Goal: Information Seeking & Learning: Learn about a topic

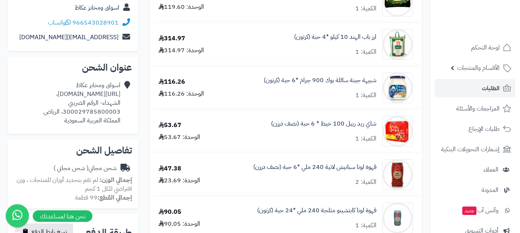
scroll to position [38, 0]
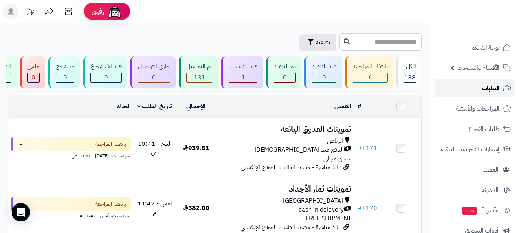
click at [468, 90] on link "الطلبات" at bounding box center [474, 88] width 81 height 18
click at [460, 84] on link "الطلبات" at bounding box center [474, 88] width 81 height 18
click at [480, 91] on link "الطلبات" at bounding box center [474, 88] width 81 height 18
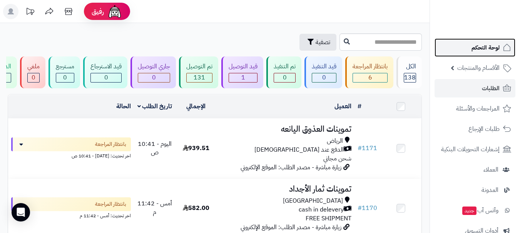
click at [483, 51] on span "لوحة التحكم" at bounding box center [485, 47] width 28 height 11
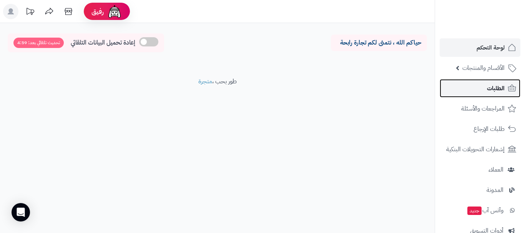
click at [498, 90] on span "الطلبات" at bounding box center [496, 88] width 18 height 11
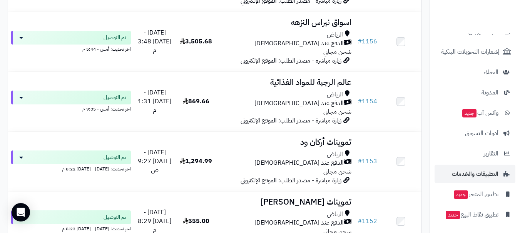
scroll to position [98, 0]
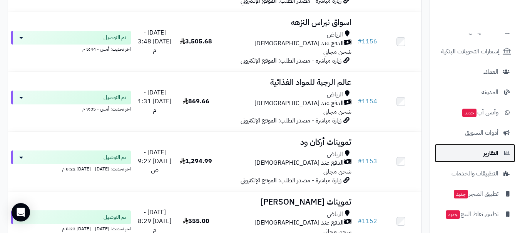
click at [484, 152] on span "التقارير" at bounding box center [490, 153] width 15 height 11
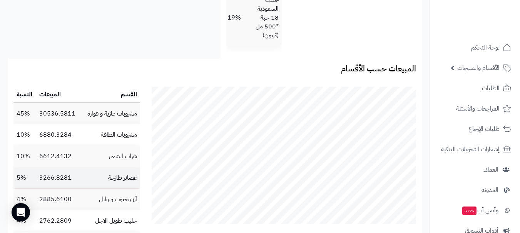
scroll to position [605, 0]
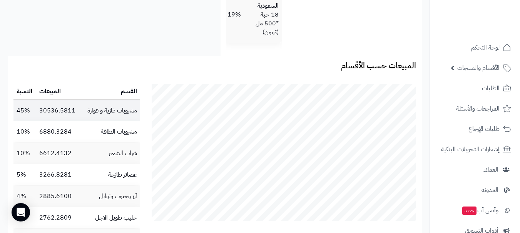
click at [100, 122] on td "مشروبات غازية و فوارة" at bounding box center [110, 110] width 60 height 21
click at [97, 119] on td "مشروبات غازية و فوارة" at bounding box center [110, 110] width 60 height 21
click at [63, 118] on td "30536.5811" at bounding box center [58, 110] width 44 height 21
click at [40, 118] on td "30536.5811" at bounding box center [58, 110] width 44 height 21
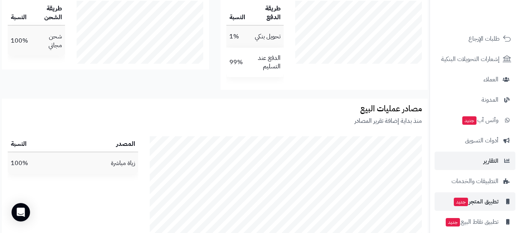
scroll to position [98, 0]
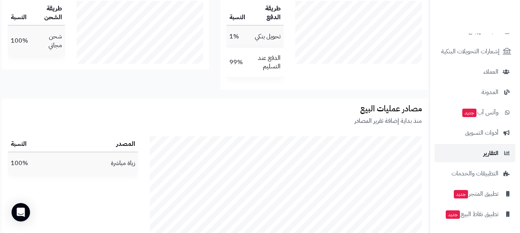
click at [484, 160] on link "التقارير" at bounding box center [474, 153] width 81 height 18
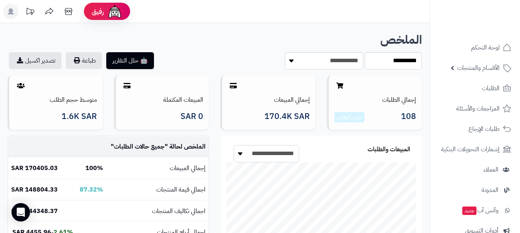
click at [243, 155] on select "**********" at bounding box center [265, 153] width 65 height 17
click at [205, 58] on div "🤖 حلل التقارير طباعة تصدير اكسيل" at bounding box center [108, 60] width 213 height 17
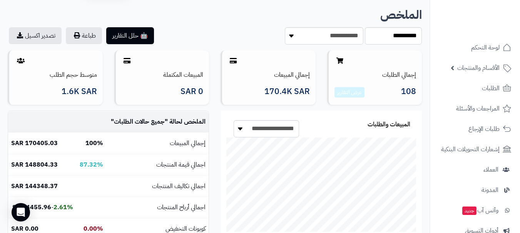
scroll to position [38, 0]
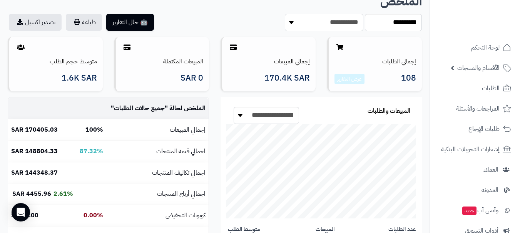
click at [295, 24] on select "**********" at bounding box center [324, 22] width 78 height 17
click at [222, 18] on section "**********" at bounding box center [320, 22] width 201 height 17
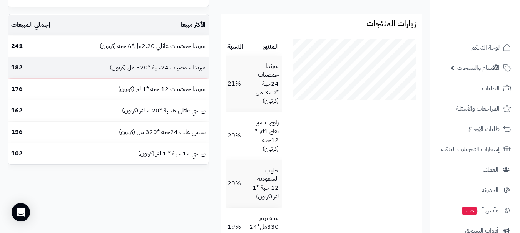
scroll to position [346, 0]
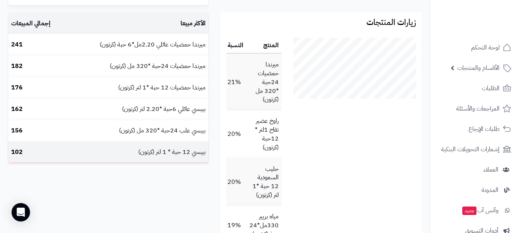
click at [138, 157] on td "بيبسي 12 حبة * 1 لتر (كرتون)" at bounding box center [137, 152] width 143 height 21
click at [153, 150] on td "بيبسي 12 حبة * 1 لتر (كرتون)" at bounding box center [137, 152] width 143 height 21
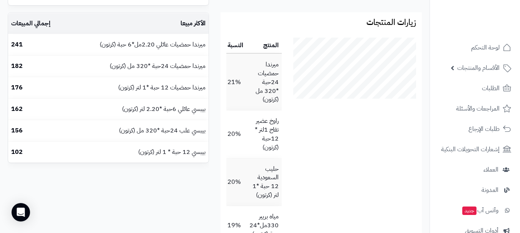
click at [120, 31] on td "الأكثر مبيعا" at bounding box center [137, 23] width 143 height 21
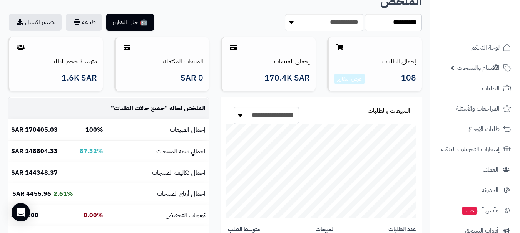
scroll to position [0, 0]
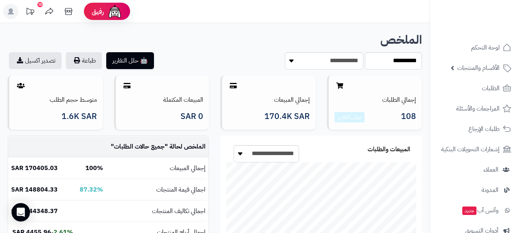
click at [40, 7] on div "10" at bounding box center [39, 4] width 5 height 5
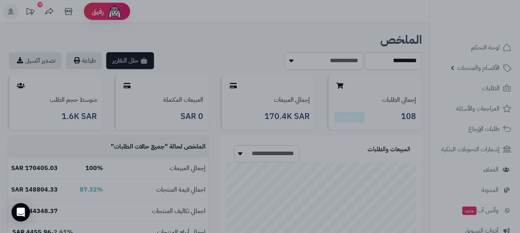
click at [272, 49] on div at bounding box center [260, 116] width 520 height 233
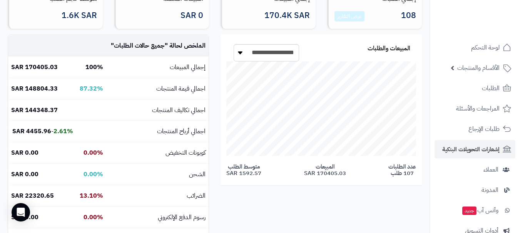
scroll to position [77, 0]
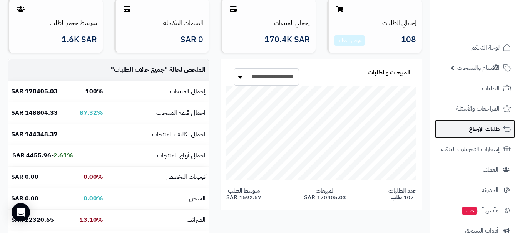
click at [478, 133] on span "طلبات الإرجاع" at bounding box center [483, 129] width 31 height 11
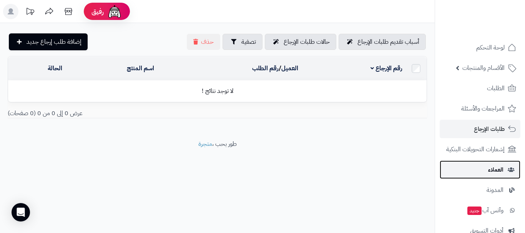
click at [485, 172] on link "العملاء" at bounding box center [480, 170] width 81 height 18
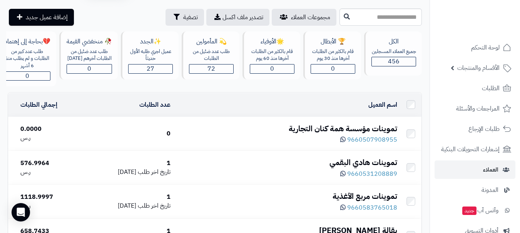
scroll to position [38, 0]
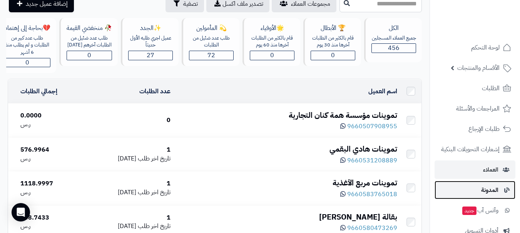
click at [478, 185] on link "المدونة" at bounding box center [474, 190] width 81 height 18
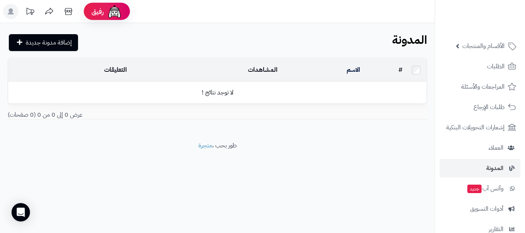
scroll to position [21, 0]
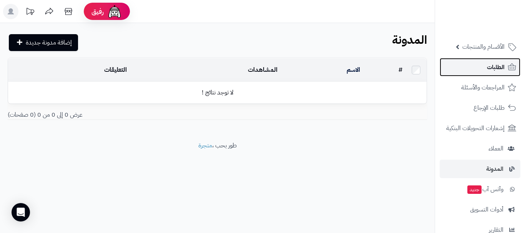
click at [499, 71] on span "الطلبات" at bounding box center [496, 67] width 18 height 11
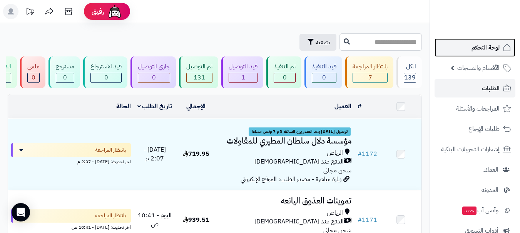
click at [483, 51] on span "لوحة التحكم" at bounding box center [485, 47] width 28 height 11
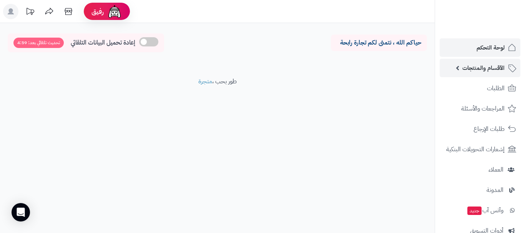
click at [487, 73] on span "الأقسام والمنتجات" at bounding box center [484, 68] width 42 height 11
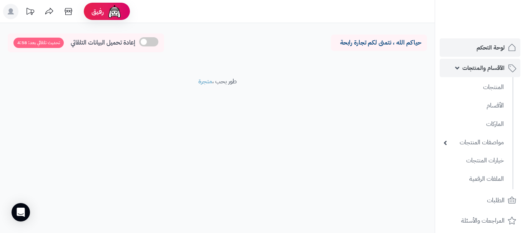
click at [484, 74] on link "الأقسام والمنتجات" at bounding box center [480, 68] width 81 height 18
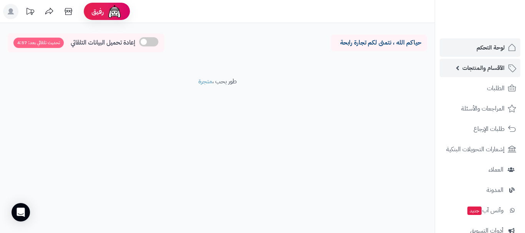
click at [486, 73] on link "الأقسام والمنتجات" at bounding box center [480, 68] width 81 height 18
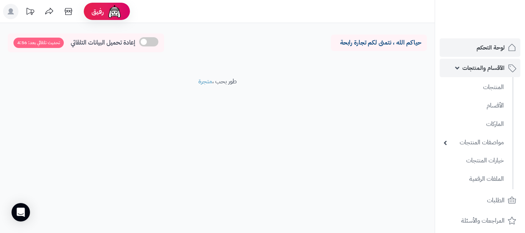
click at [475, 73] on link "الأقسام والمنتجات" at bounding box center [480, 68] width 81 height 18
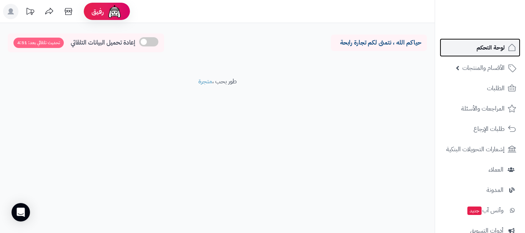
click at [491, 47] on span "لوحة التحكم" at bounding box center [491, 47] width 28 height 11
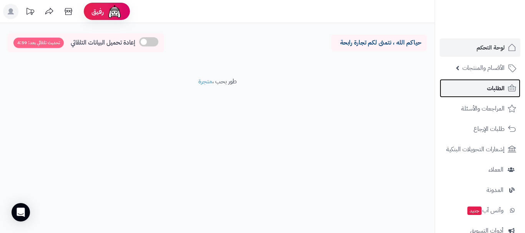
drag, startPoint x: 482, startPoint y: 88, endPoint x: 478, endPoint y: 89, distance: 4.4
click at [482, 88] on link "الطلبات" at bounding box center [480, 88] width 81 height 18
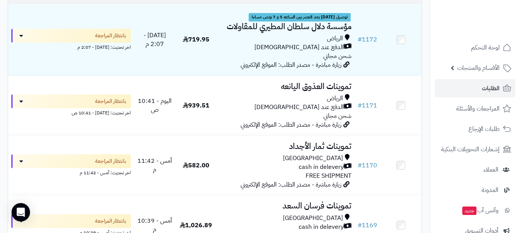
scroll to position [115, 0]
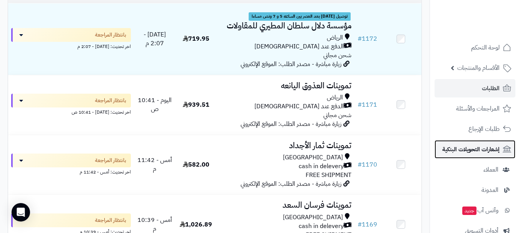
click at [470, 148] on span "إشعارات التحويلات البنكية" at bounding box center [470, 149] width 57 height 11
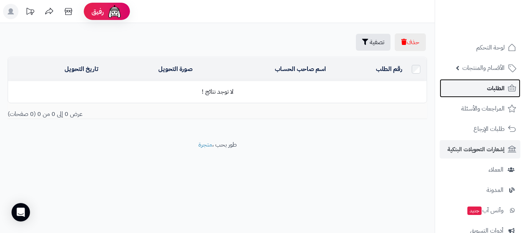
click at [495, 92] on span "الطلبات" at bounding box center [496, 88] width 18 height 11
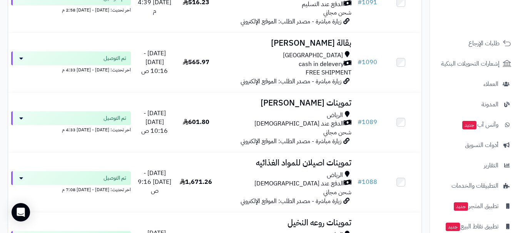
scroll to position [98, 0]
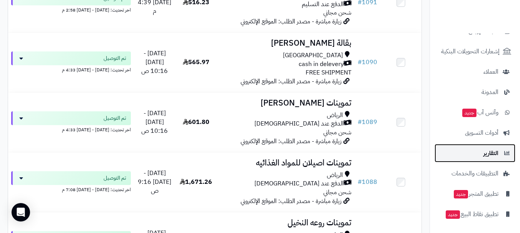
click at [471, 158] on link "التقارير" at bounding box center [474, 153] width 81 height 18
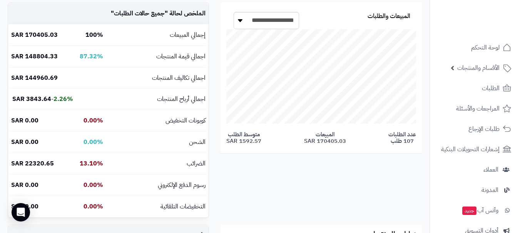
scroll to position [115, 0]
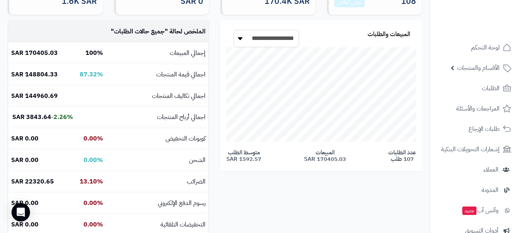
click at [252, 39] on select "**********" at bounding box center [265, 38] width 65 height 17
click at [332, 195] on div "**********" at bounding box center [214, 131] width 425 height 222
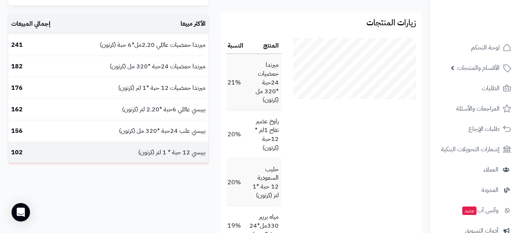
scroll to position [346, 0]
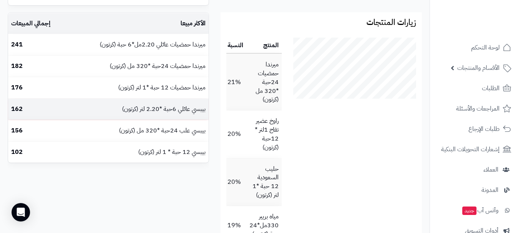
click at [96, 112] on td "بيبسي عائلي 6حبة *2.20 لتر (كرتون)" at bounding box center [137, 109] width 143 height 21
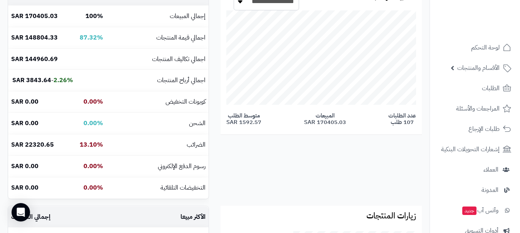
scroll to position [154, 0]
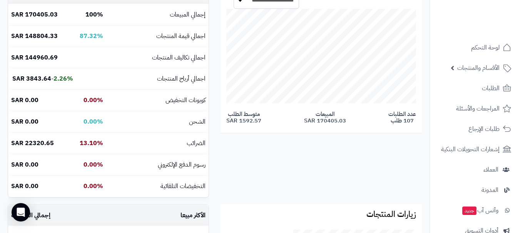
click at [326, 120] on span "المبيعات 170405.03 SAR" at bounding box center [325, 117] width 42 height 13
click at [260, 117] on span "متوسط الطلب 1592.57 SAR" at bounding box center [243, 117] width 35 height 13
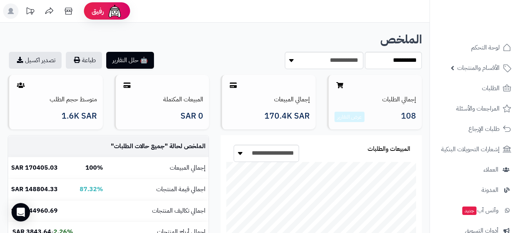
scroll to position [0, 0]
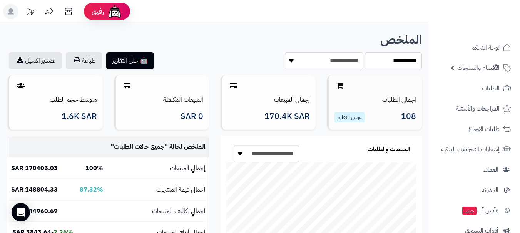
click at [349, 117] on link "عرض التقارير" at bounding box center [349, 117] width 25 height 8
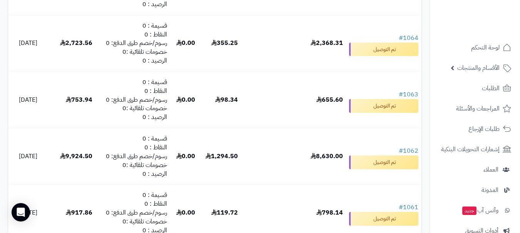
scroll to position [5604, 0]
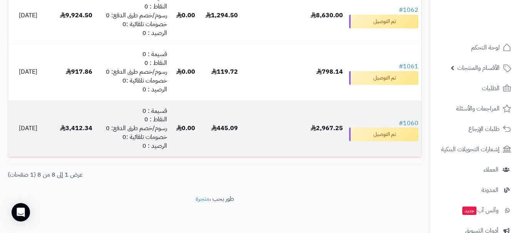
click at [320, 131] on b "2,967.25" at bounding box center [326, 128] width 32 height 9
click at [322, 128] on b "2,967.25" at bounding box center [326, 128] width 32 height 9
click at [290, 125] on td "2,967.25" at bounding box center [293, 129] width 105 height 56
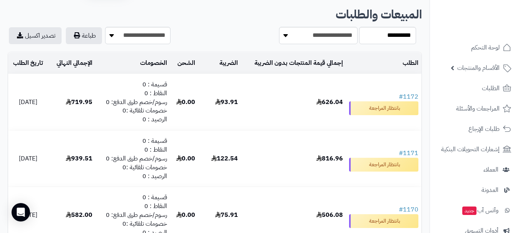
scroll to position [38, 0]
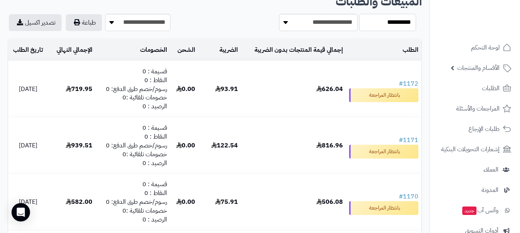
click at [380, 24] on select "**********" at bounding box center [387, 22] width 57 height 17
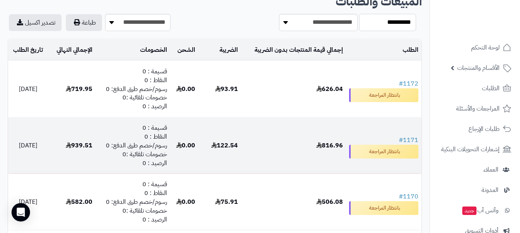
select select "****"
click at [359, 14] on select "**********" at bounding box center [387, 22] width 57 height 17
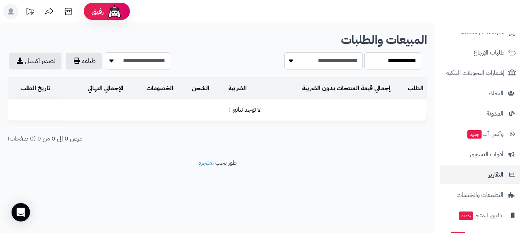
scroll to position [77, 0]
click at [493, 178] on span "التقارير" at bounding box center [496, 174] width 15 height 11
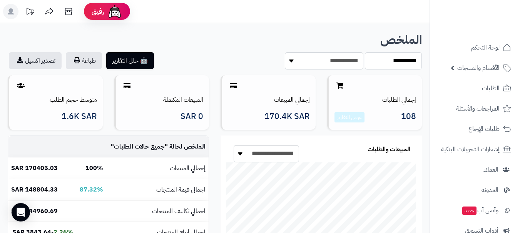
drag, startPoint x: 381, startPoint y: 65, endPoint x: 382, endPoint y: 69, distance: 4.3
click at [381, 65] on select "**********" at bounding box center [393, 60] width 57 height 17
select select "****"
click at [365, 52] on select "**********" at bounding box center [393, 60] width 57 height 17
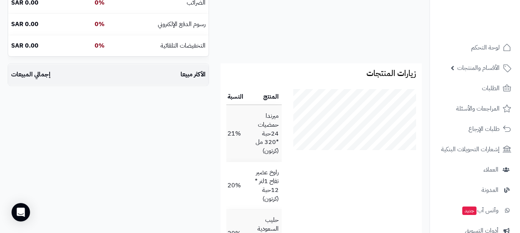
scroll to position [308, 0]
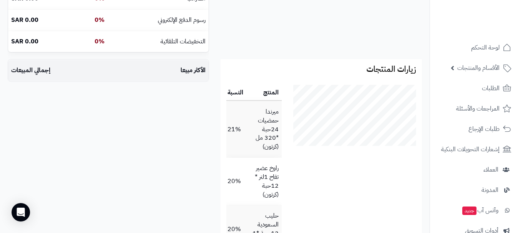
click at [131, 83] on div "الأكثر مبيعا إجمالي المبيعات" at bounding box center [108, 73] width 201 height 29
click at [137, 78] on td "الأكثر مبيعا" at bounding box center [168, 70] width 82 height 21
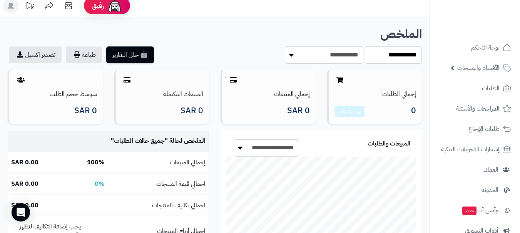
scroll to position [0, 0]
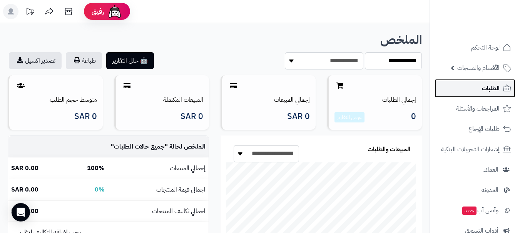
click at [484, 90] on span "الطلبات" at bounding box center [490, 88] width 18 height 11
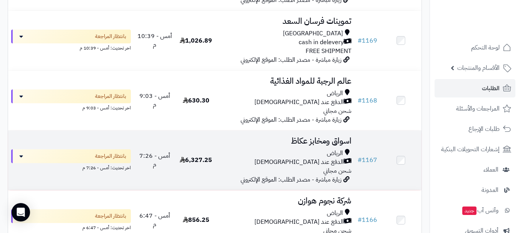
scroll to position [308, 0]
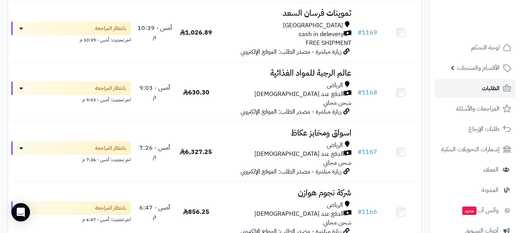
click at [488, 93] on span "الطلبات" at bounding box center [490, 88] width 18 height 11
